Goal: Obtain resource: Download file/media

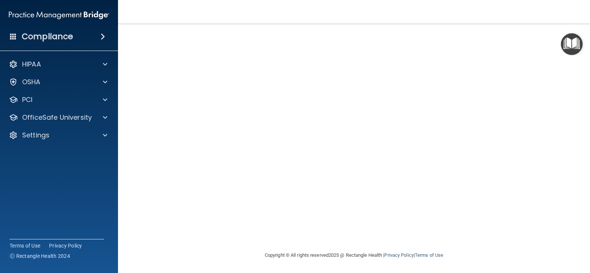
scroll to position [5, 0]
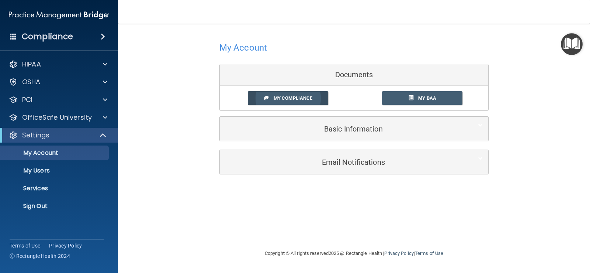
click at [292, 97] on span "My Compliance" at bounding box center [293, 98] width 39 height 6
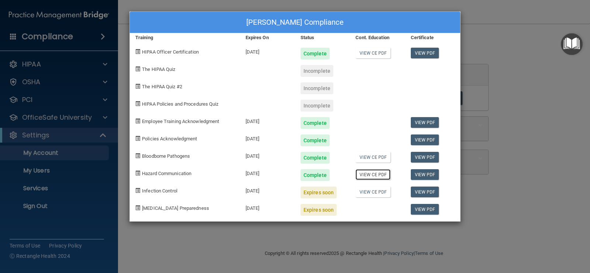
click at [371, 174] on link "View CE PDF" at bounding box center [372, 174] width 35 height 11
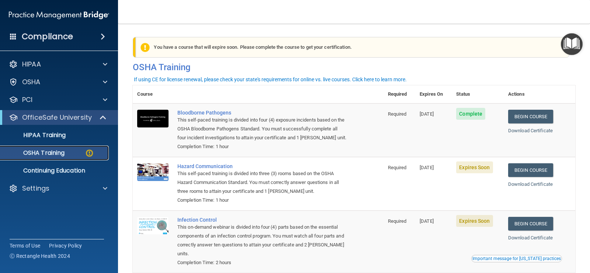
click at [56, 152] on p "OSHA Training" at bounding box center [35, 152] width 60 height 7
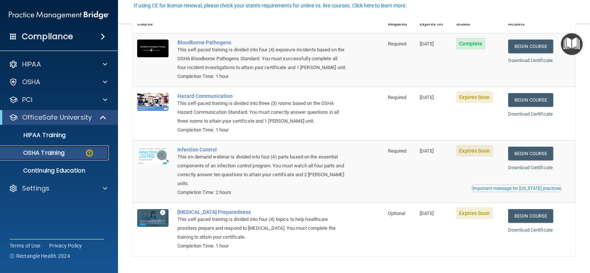
scroll to position [74, 0]
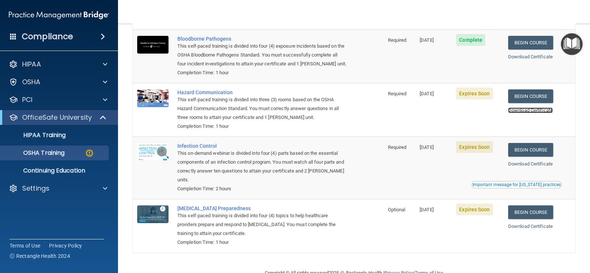
click at [525, 111] on link "Download Certificate" at bounding box center [530, 110] width 45 height 6
click at [533, 108] on link "Download Certificate" at bounding box center [530, 110] width 45 height 6
click at [92, 152] on img at bounding box center [89, 152] width 9 height 9
click at [89, 152] on img at bounding box center [89, 152] width 9 height 9
click at [50, 151] on p "OSHA Training" at bounding box center [35, 152] width 60 height 7
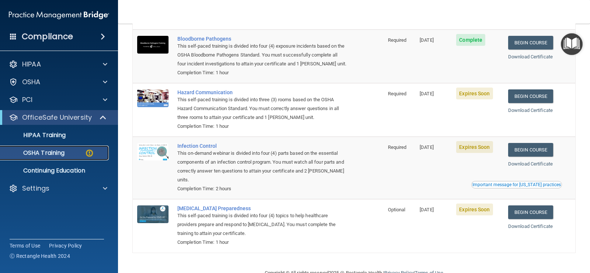
click at [59, 150] on p "OSHA Training" at bounding box center [35, 152] width 60 height 7
click at [479, 148] on span "Expires Soon" at bounding box center [474, 147] width 37 height 12
click at [542, 148] on link "Begin Course" at bounding box center [530, 150] width 45 height 14
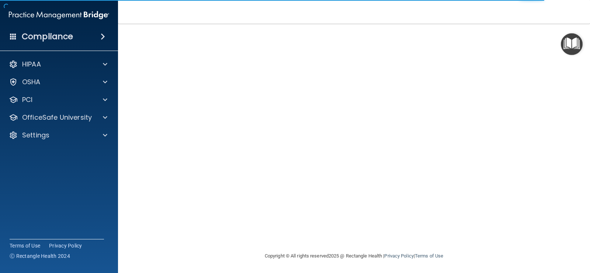
scroll to position [43, 0]
